Goal: Ask a question

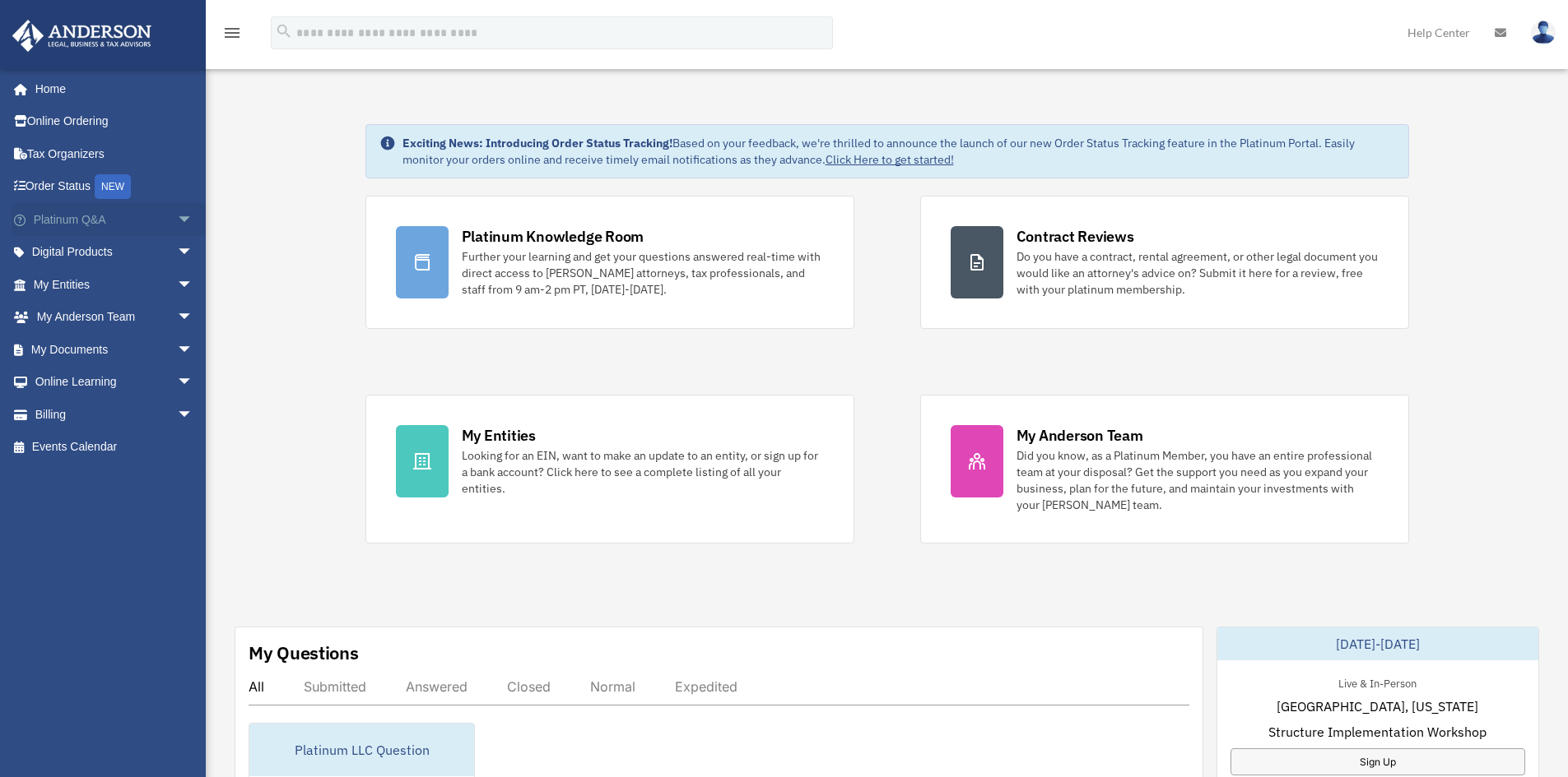
click at [95, 219] on link "Platinum Q&A arrow_drop_down" at bounding box center [114, 219] width 206 height 33
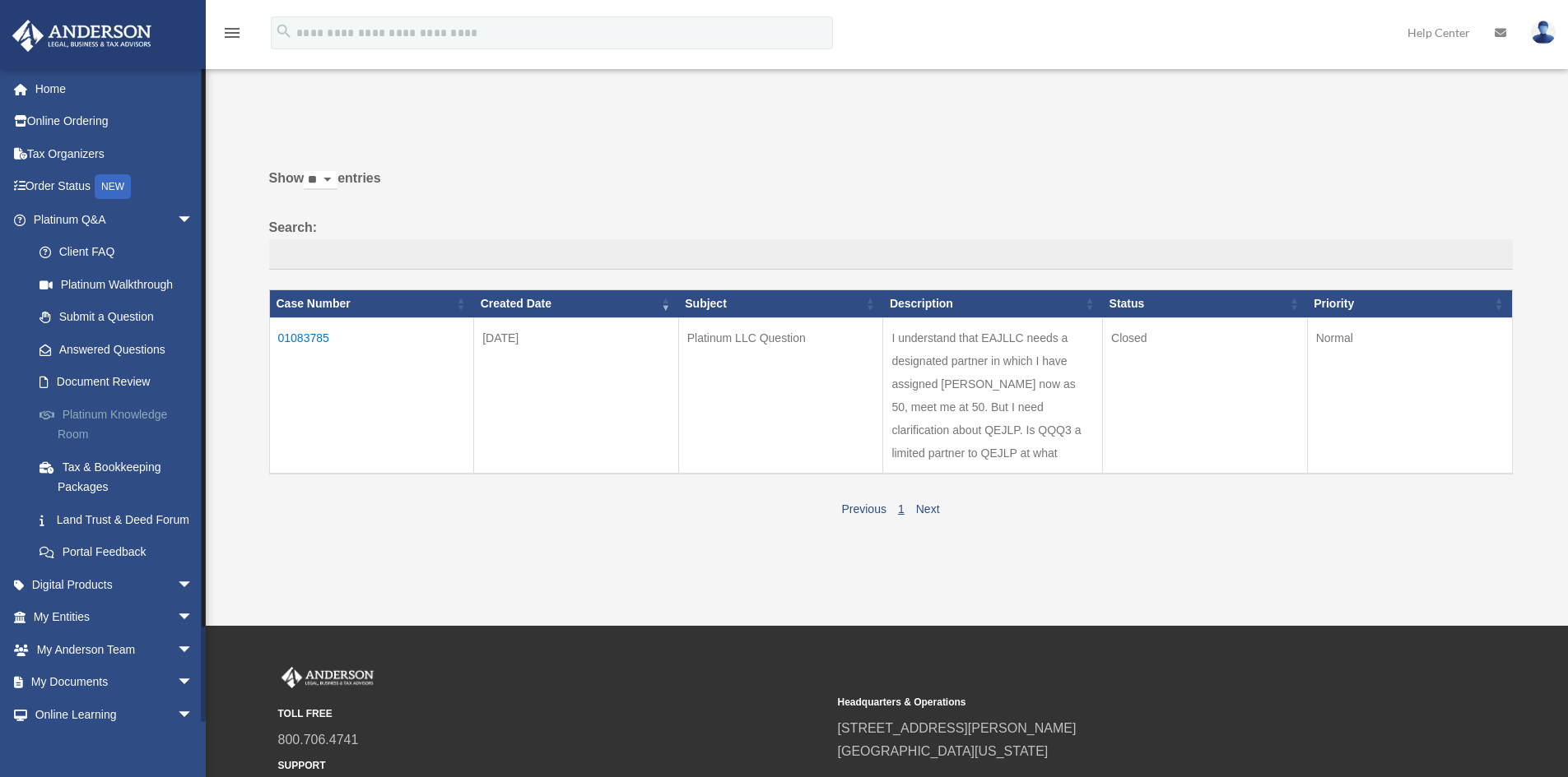
click at [121, 416] on link "Platinum Knowledge Room" at bounding box center [120, 424] width 195 height 53
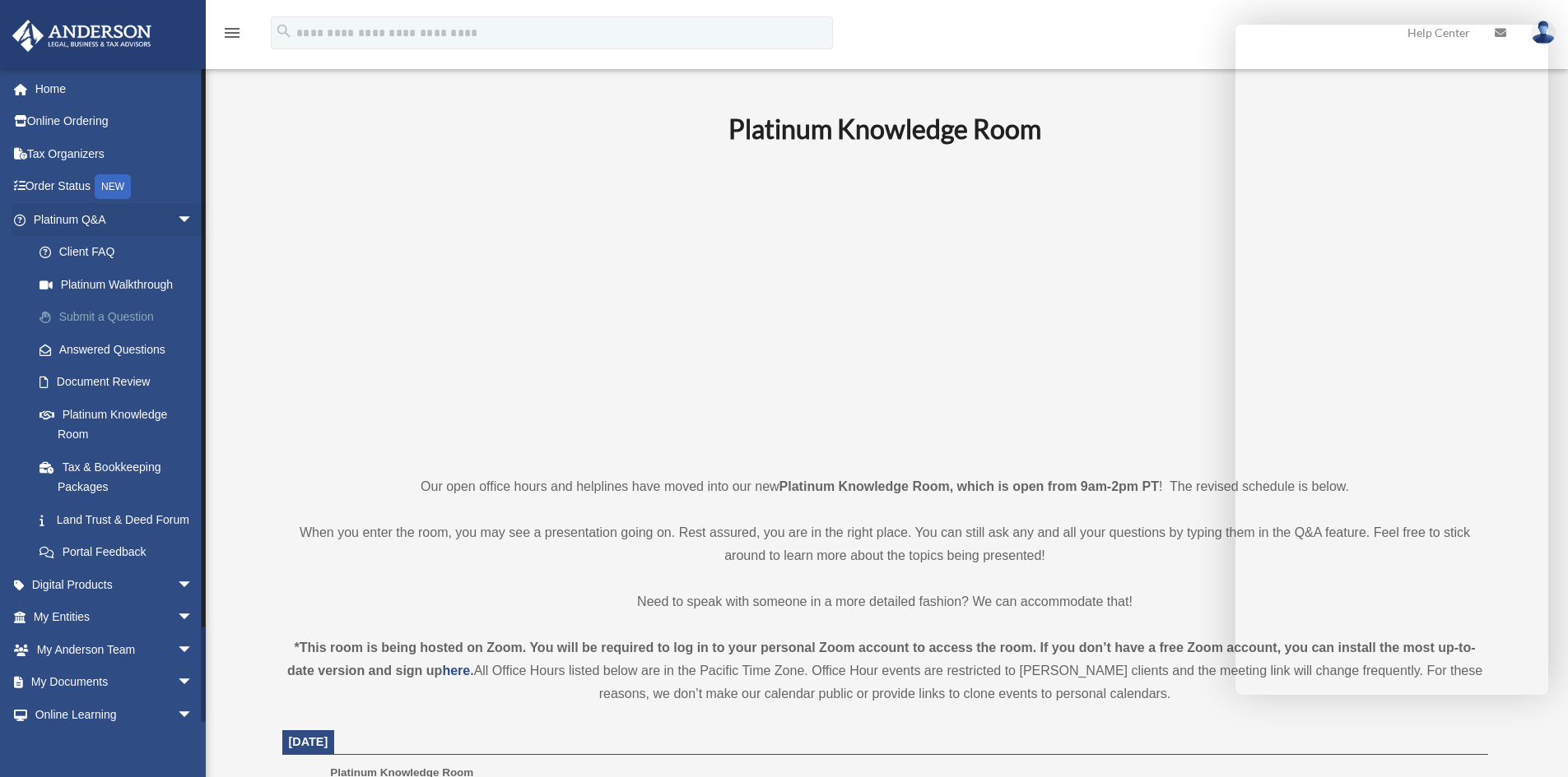
click at [135, 314] on link "Submit a Question" at bounding box center [120, 317] width 195 height 33
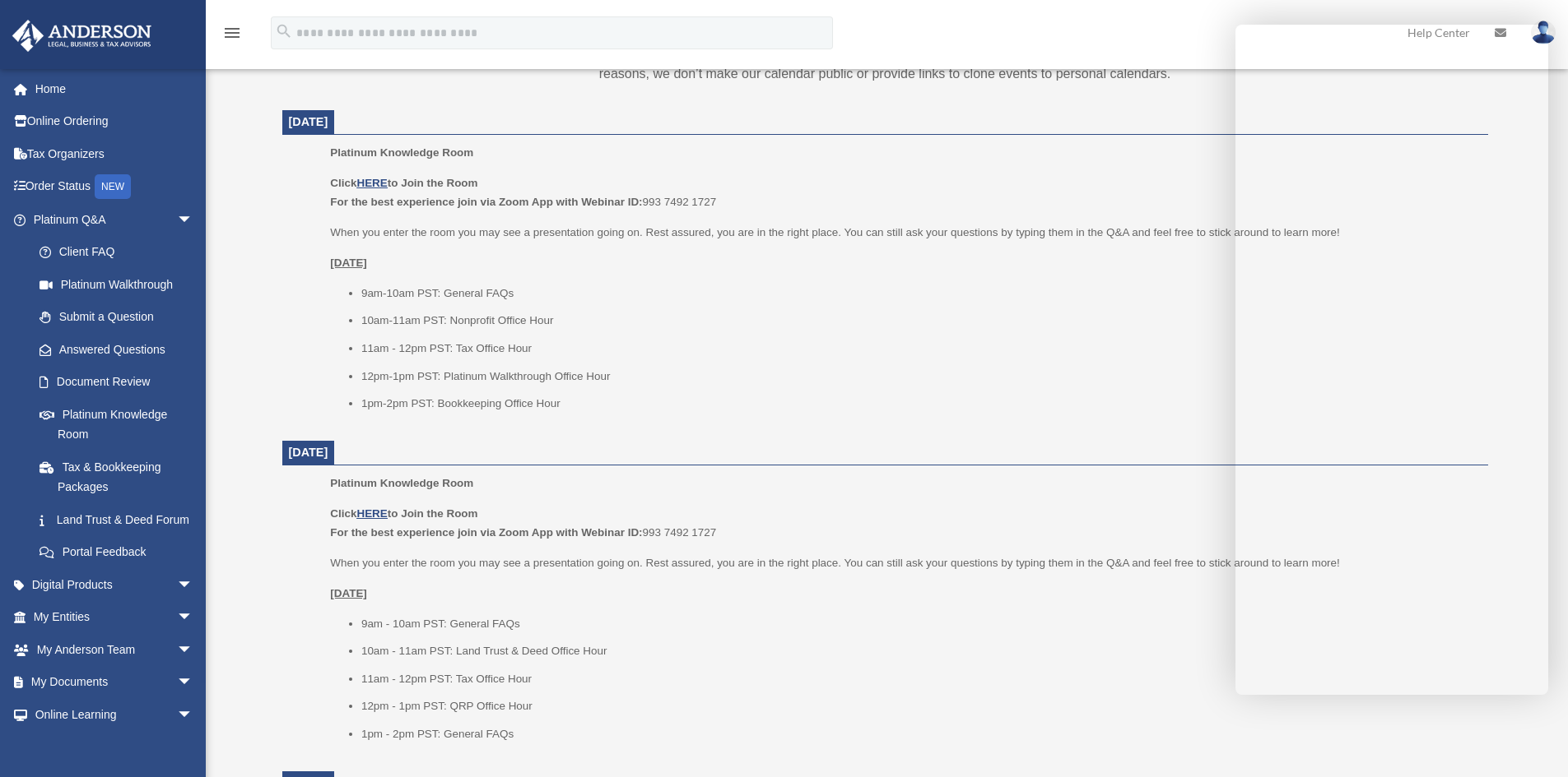
scroll to position [626, 0]
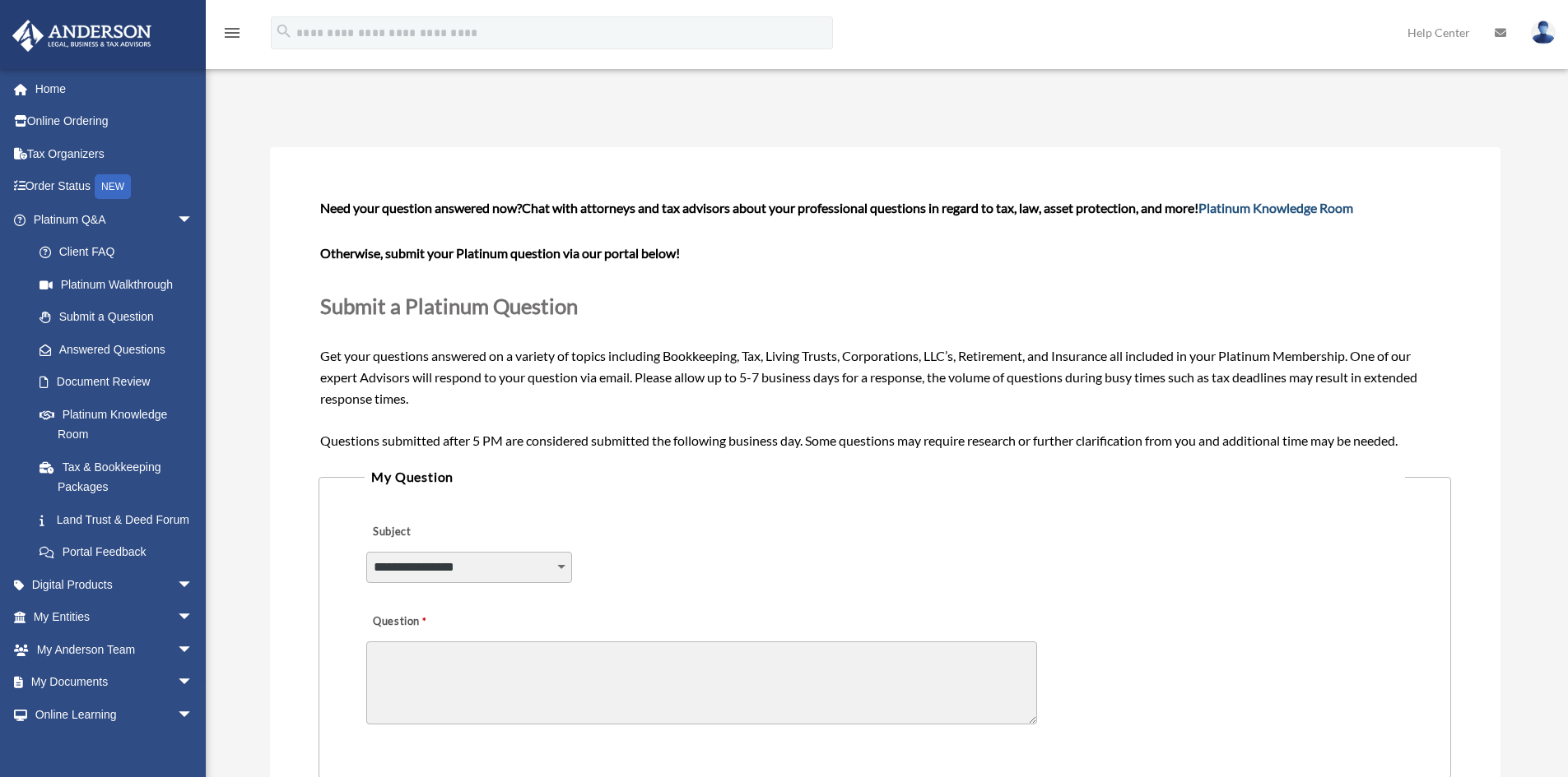
click at [1288, 206] on link "Platinum Knowledge Room" at bounding box center [1275, 208] width 154 height 16
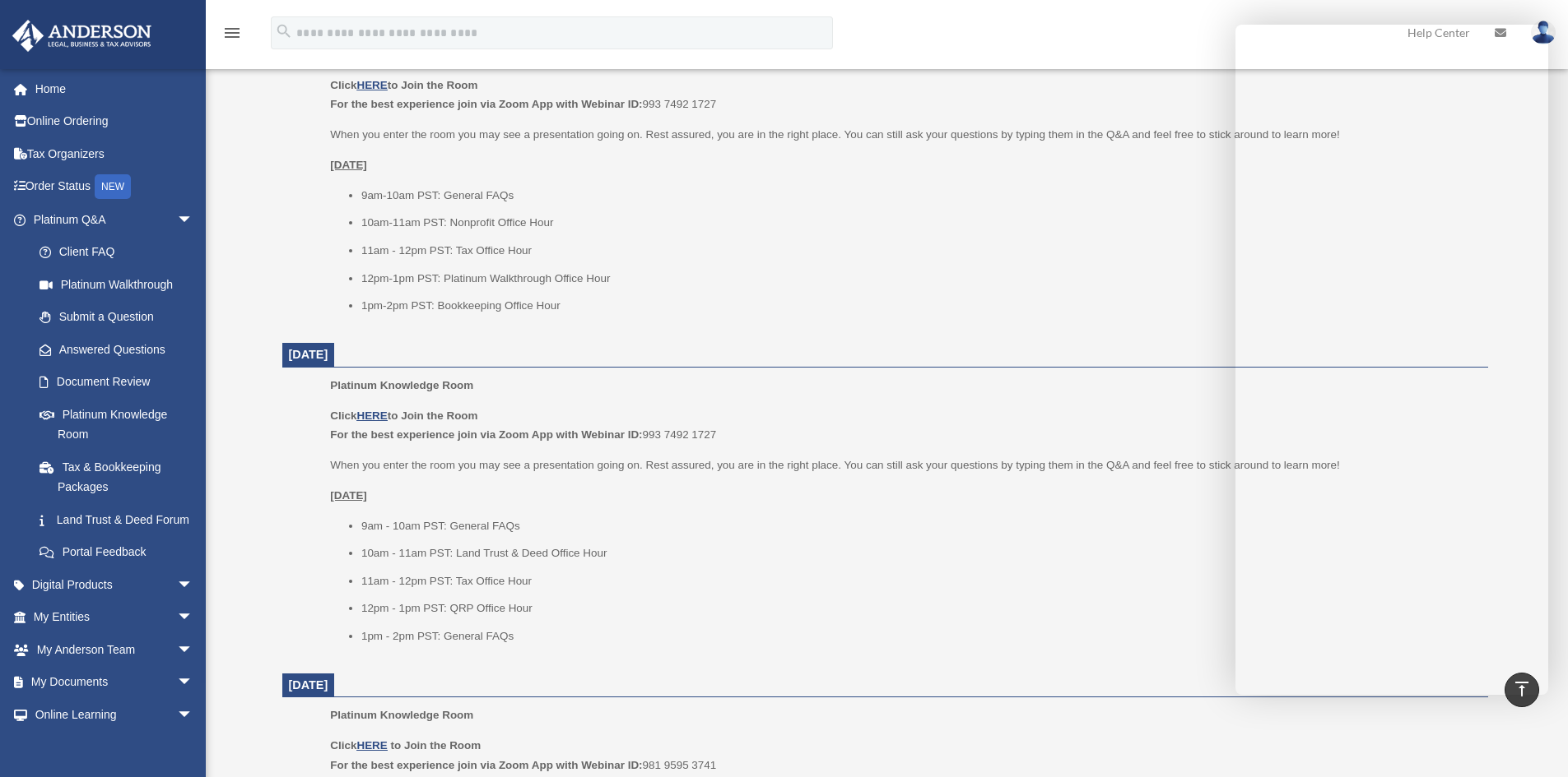
scroll to position [770, 0]
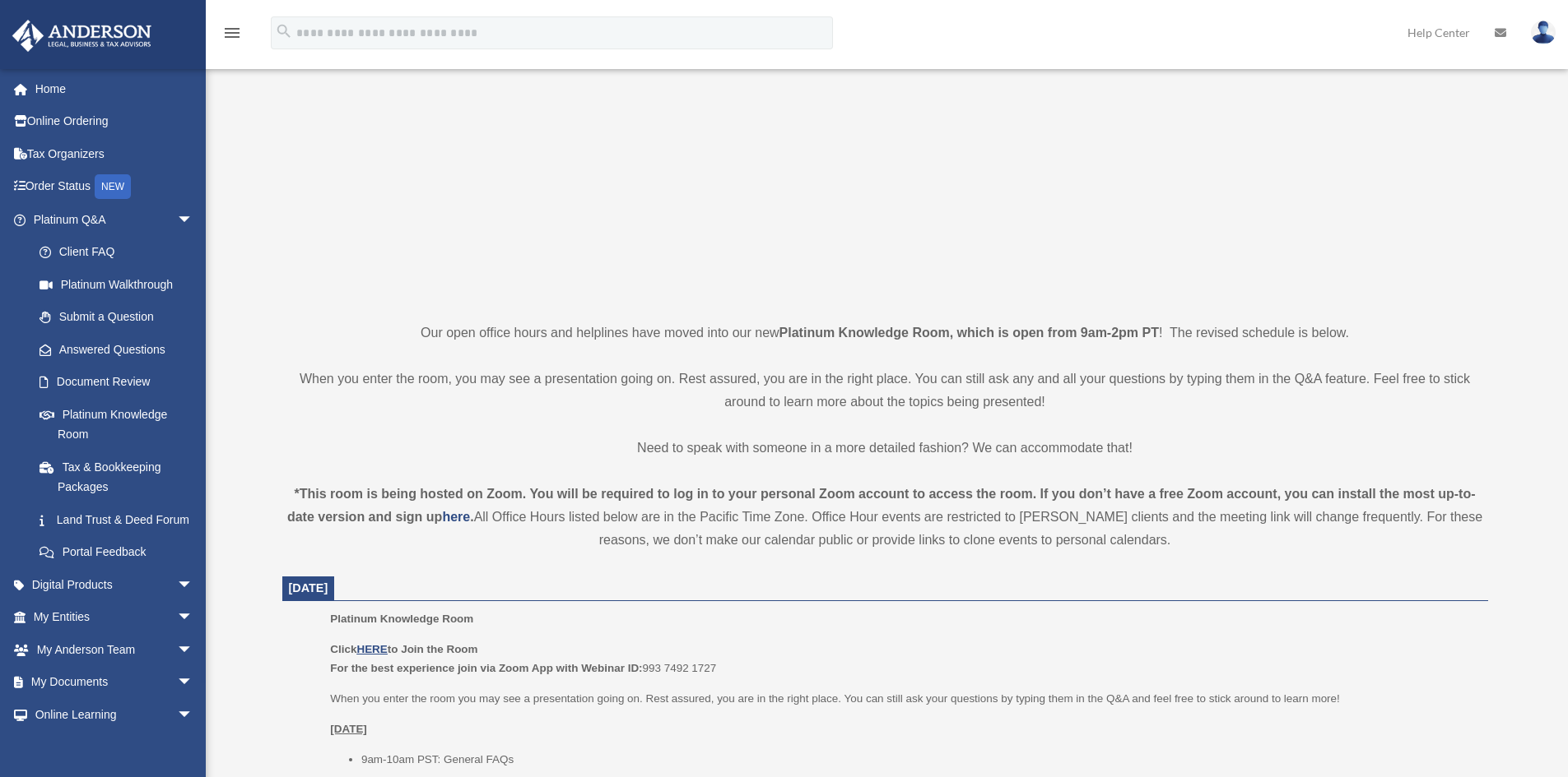
scroll to position [197, 0]
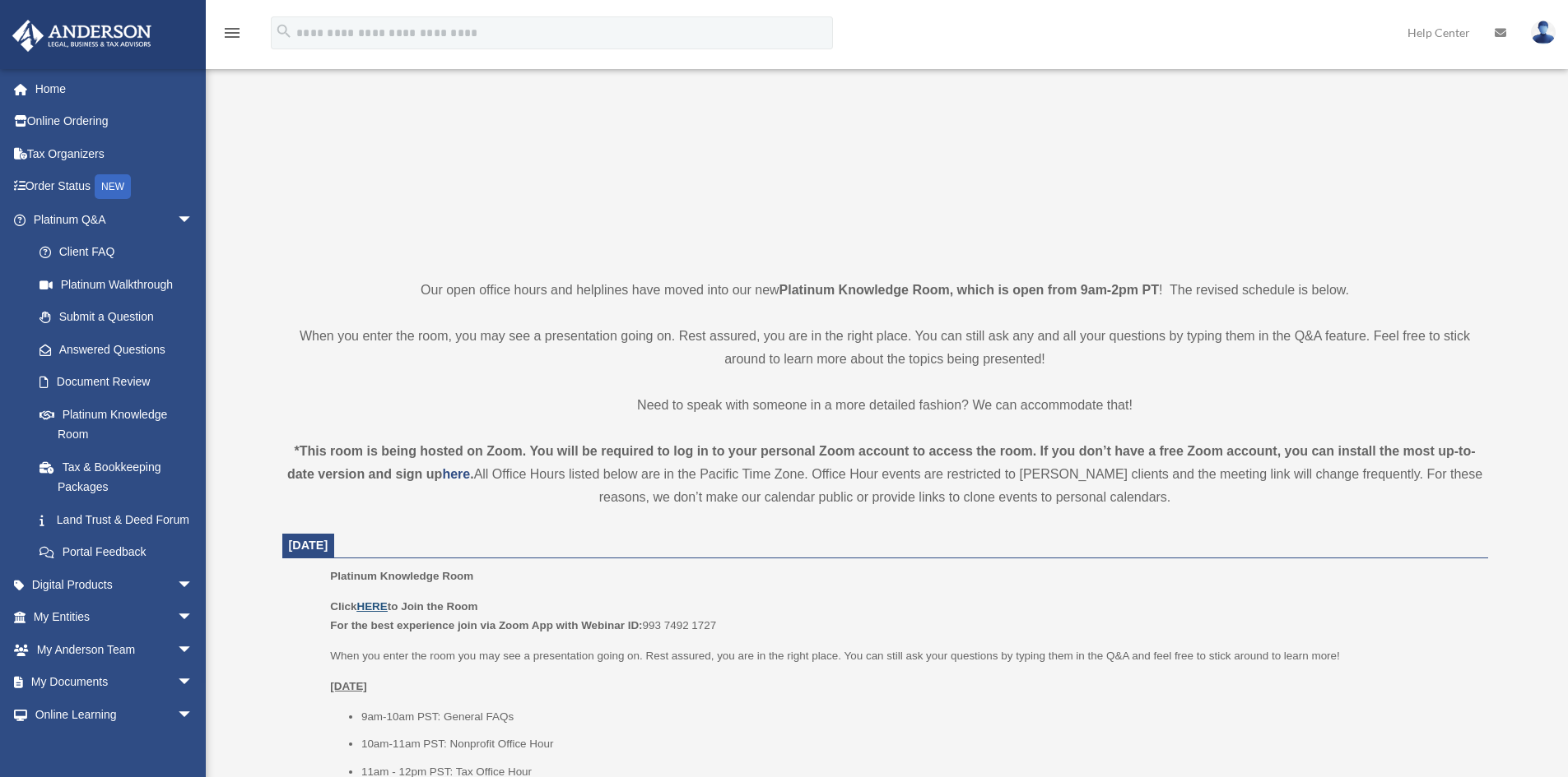
click at [377, 607] on u "HERE" at bounding box center [372, 606] width 30 height 12
